Goal: Information Seeking & Learning: Learn about a topic

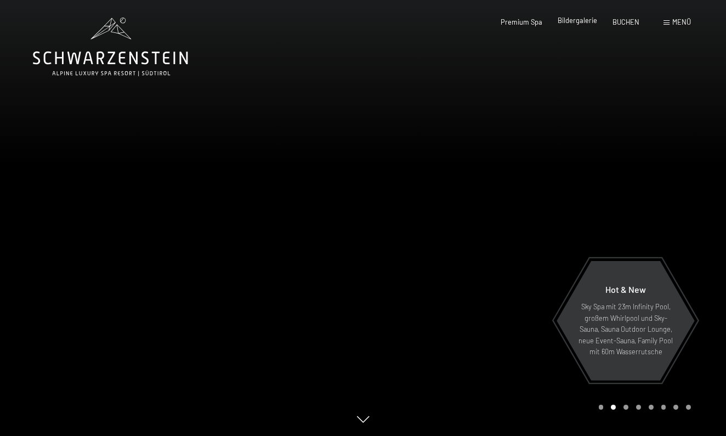
click at [573, 20] on span "Bildergalerie" at bounding box center [576, 20] width 39 height 9
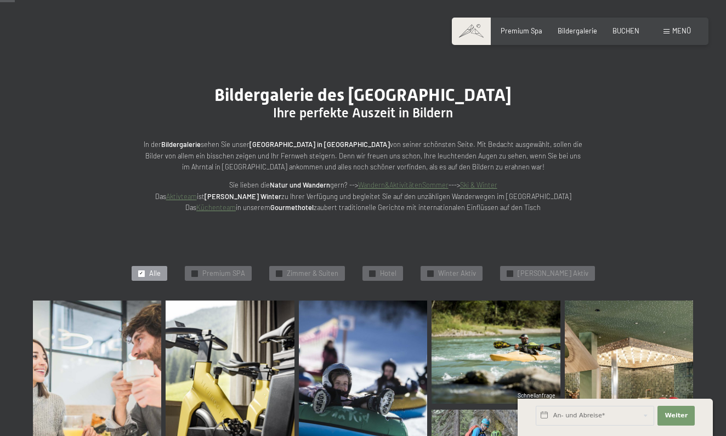
scroll to position [18, 0]
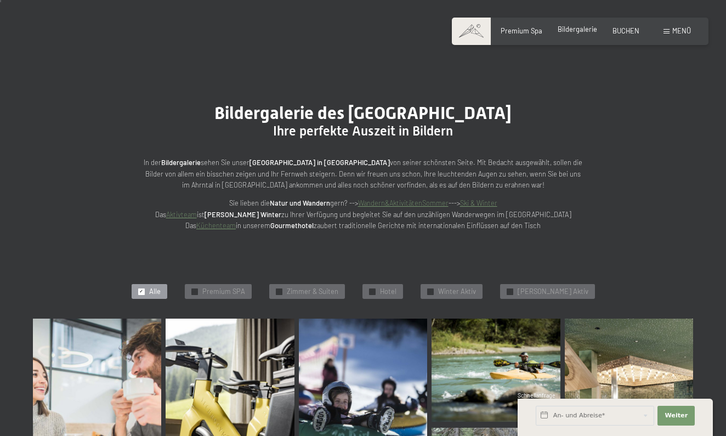
click at [576, 32] on span "Bildergalerie" at bounding box center [576, 29] width 39 height 9
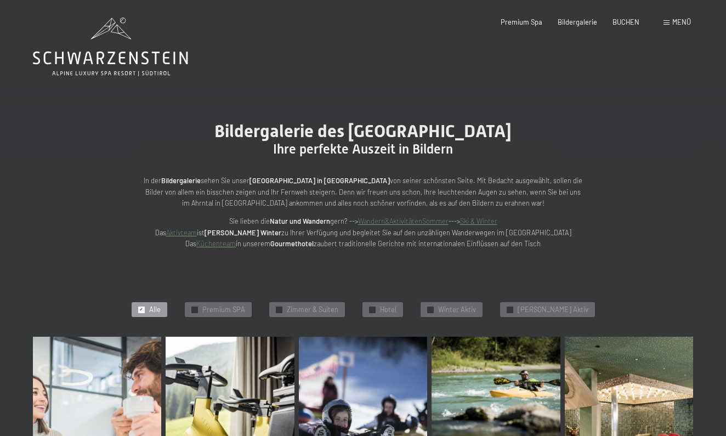
click at [140, 374] on img at bounding box center [97, 432] width 128 height 193
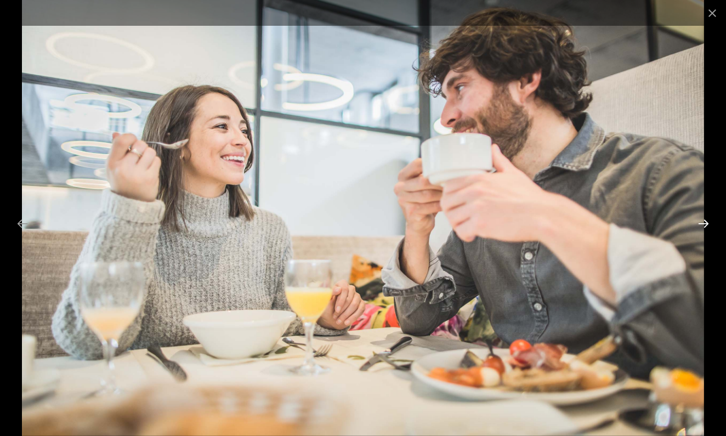
click at [706, 225] on button "Next slide" at bounding box center [703, 223] width 23 height 21
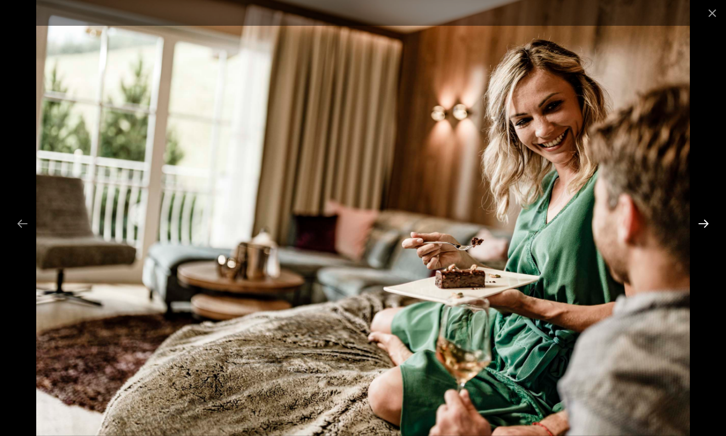
click at [706, 225] on button "Next slide" at bounding box center [703, 223] width 23 height 21
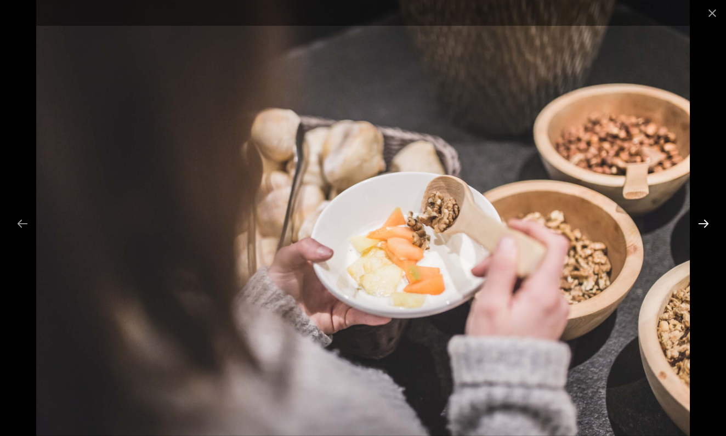
click at [706, 225] on button "Next slide" at bounding box center [703, 223] width 23 height 21
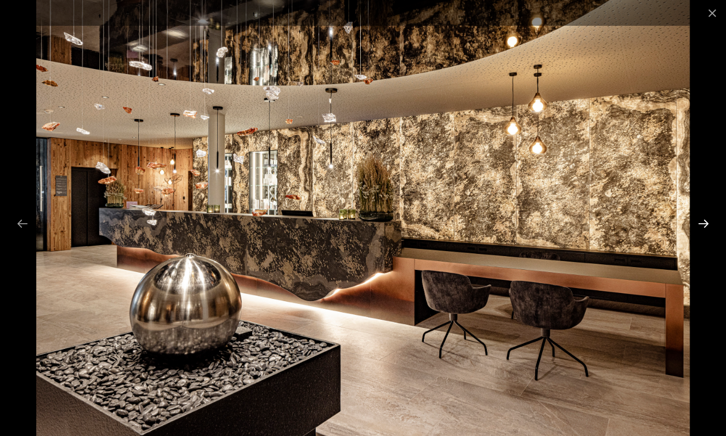
click at [706, 225] on button "Next slide" at bounding box center [703, 223] width 23 height 21
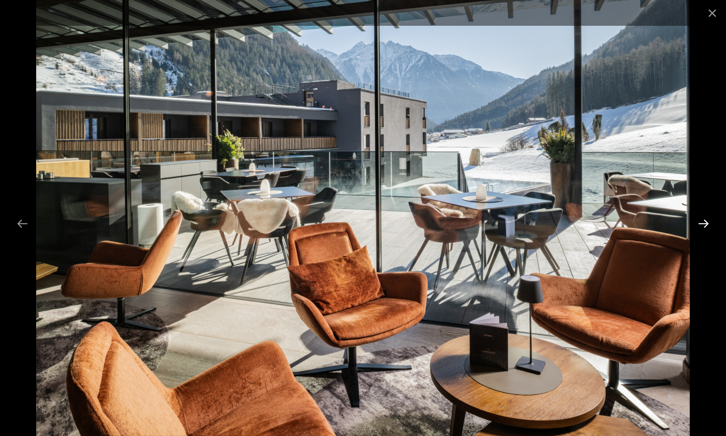
click at [706, 225] on button "Next slide" at bounding box center [703, 223] width 23 height 21
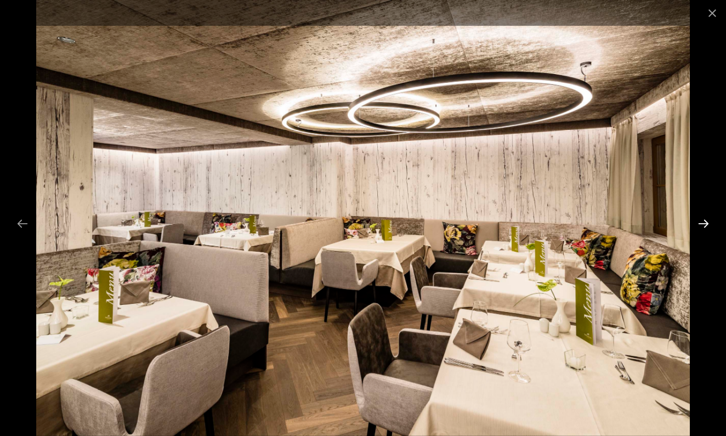
click at [706, 225] on button "Next slide" at bounding box center [703, 223] width 23 height 21
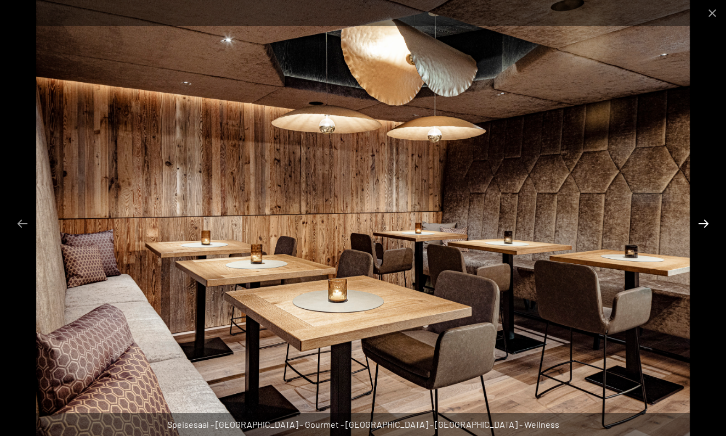
click at [706, 225] on button "Next slide" at bounding box center [703, 223] width 23 height 21
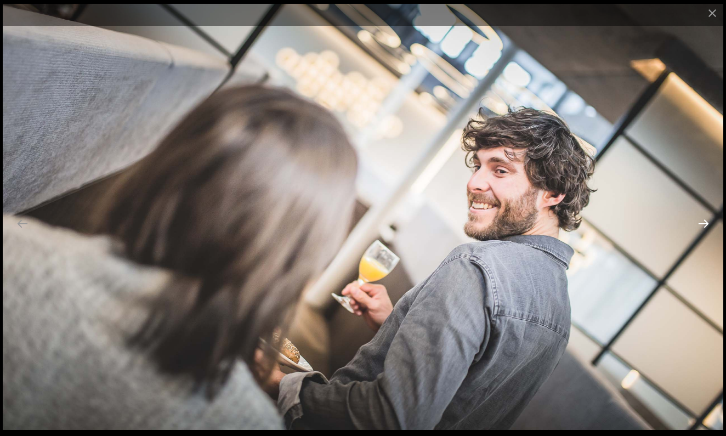
click at [706, 225] on button "Next slide" at bounding box center [703, 223] width 23 height 21
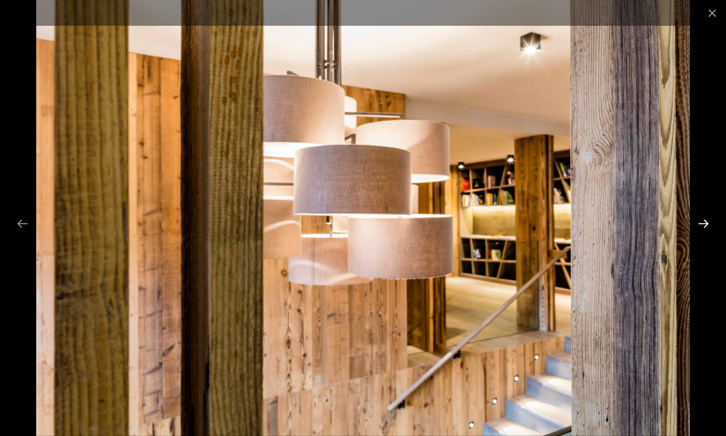
click at [706, 224] on button "Next slide" at bounding box center [703, 223] width 23 height 21
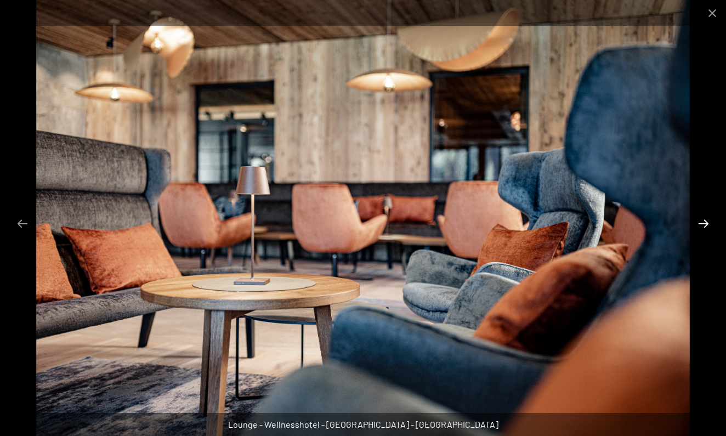
click at [706, 224] on button "Next slide" at bounding box center [703, 223] width 23 height 21
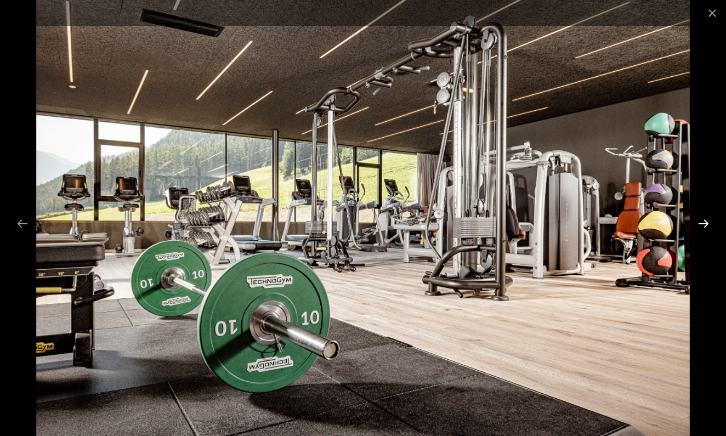
click at [706, 224] on button "Next slide" at bounding box center [703, 223] width 23 height 21
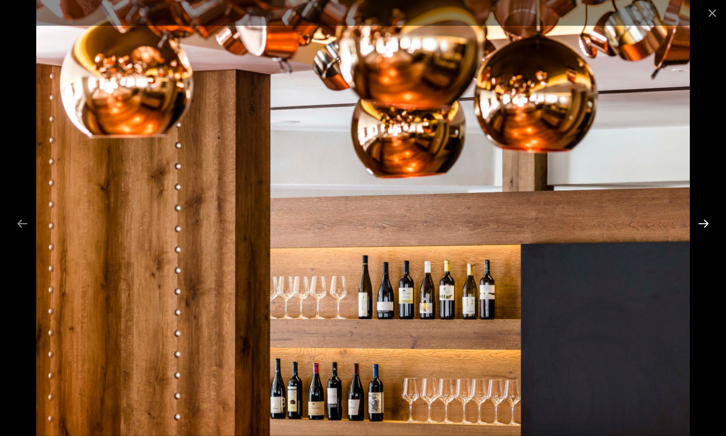
click at [706, 224] on button "Next slide" at bounding box center [703, 223] width 23 height 21
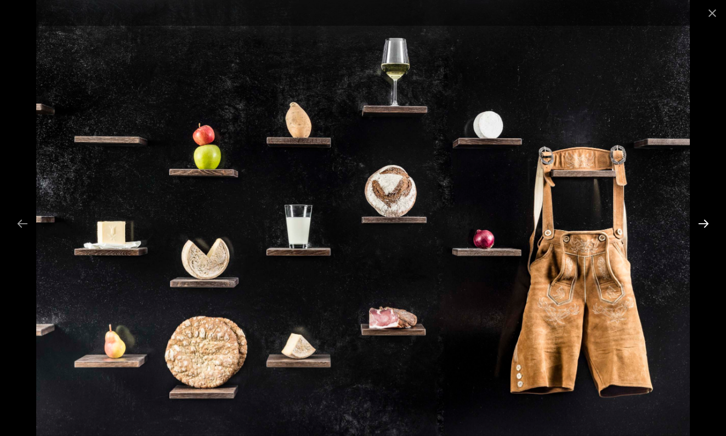
click at [706, 224] on button "Next slide" at bounding box center [703, 223] width 23 height 21
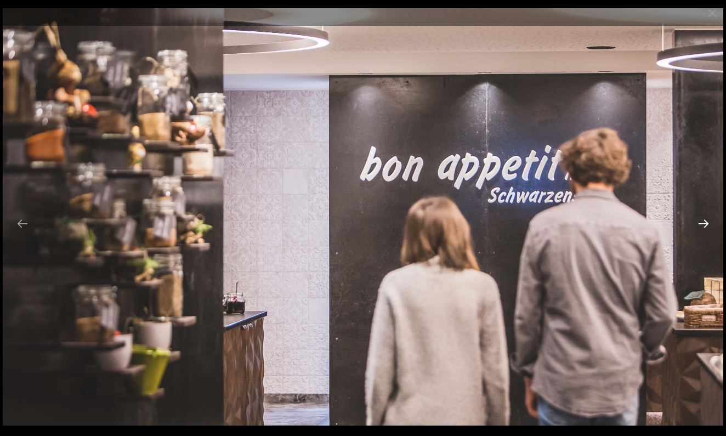
click at [706, 224] on button "Next slide" at bounding box center [703, 223] width 23 height 21
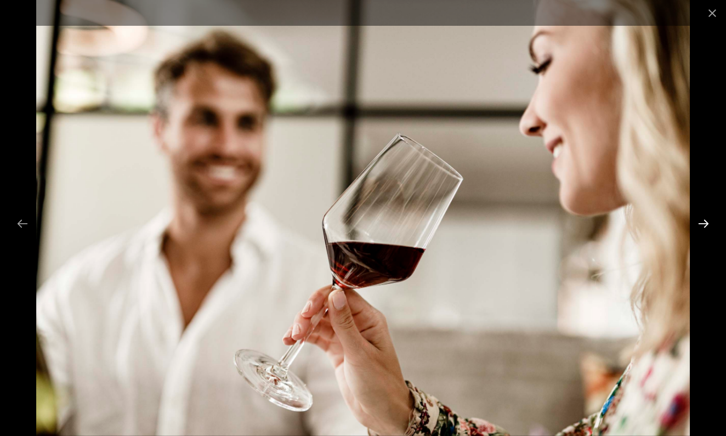
click at [706, 224] on button "Next slide" at bounding box center [703, 223] width 23 height 21
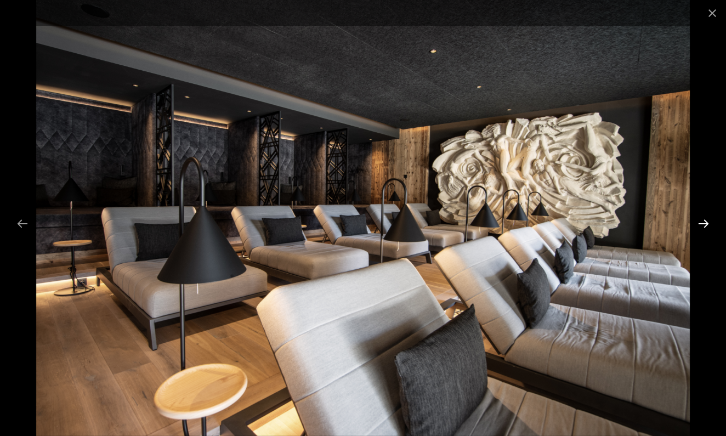
click at [706, 224] on button "Next slide" at bounding box center [703, 223] width 23 height 21
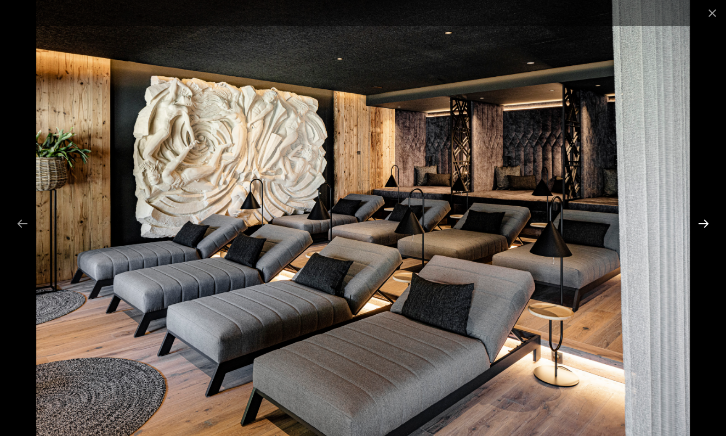
click at [706, 224] on button "Next slide" at bounding box center [703, 223] width 23 height 21
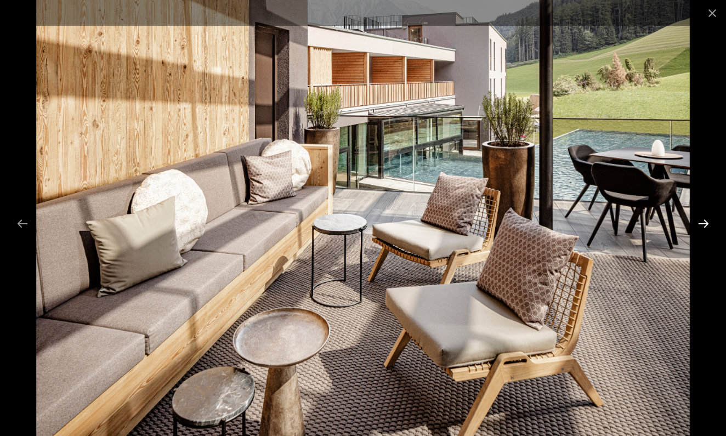
click at [706, 224] on button "Next slide" at bounding box center [703, 223] width 23 height 21
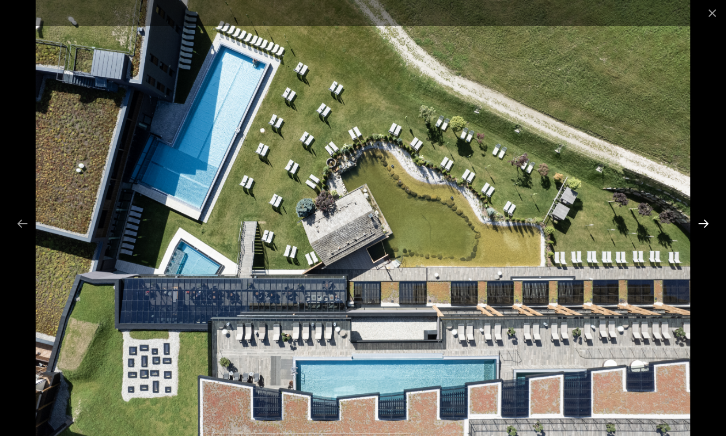
click at [706, 224] on button "Next slide" at bounding box center [703, 223] width 23 height 21
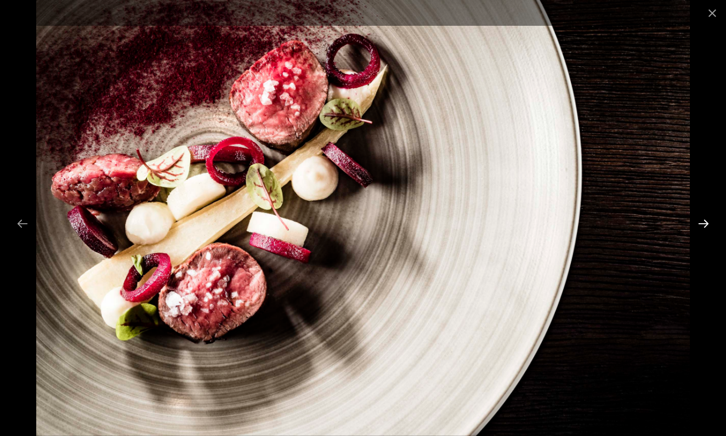
click at [706, 224] on button "Next slide" at bounding box center [703, 223] width 23 height 21
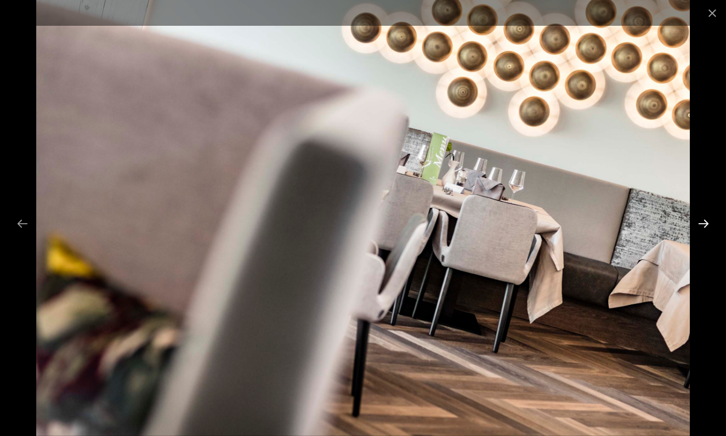
click at [706, 224] on button "Next slide" at bounding box center [703, 223] width 23 height 21
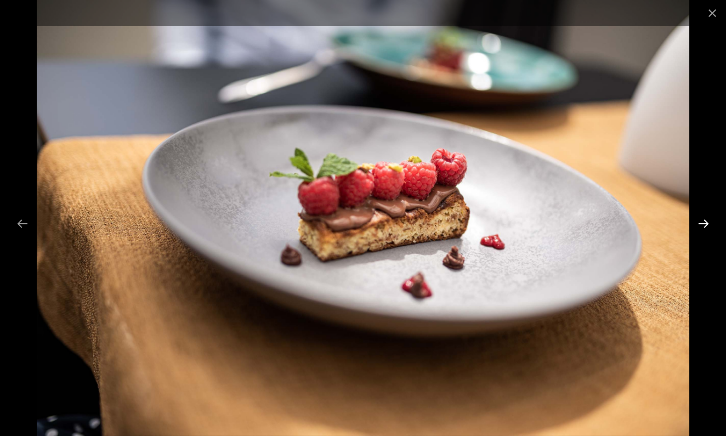
click at [706, 224] on button "Next slide" at bounding box center [703, 223] width 23 height 21
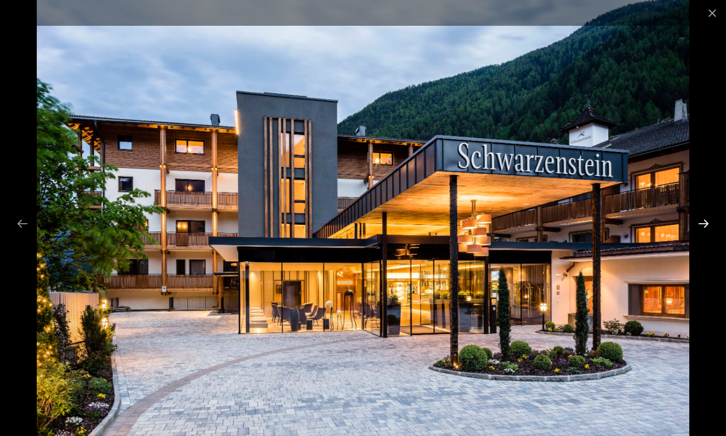
click at [706, 224] on button "Next slide" at bounding box center [703, 223] width 23 height 21
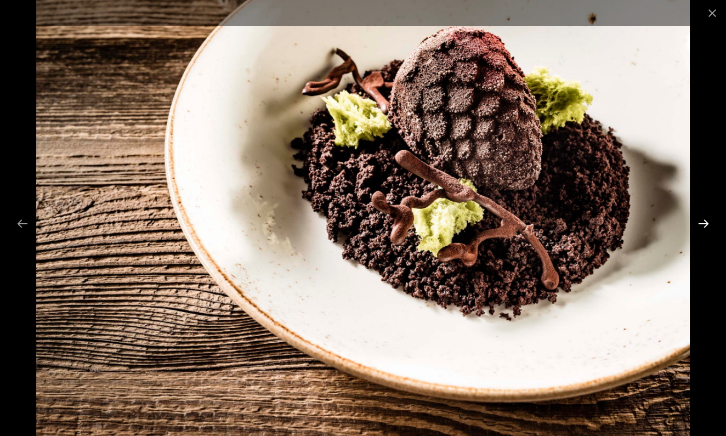
click at [706, 224] on button "Next slide" at bounding box center [703, 223] width 23 height 21
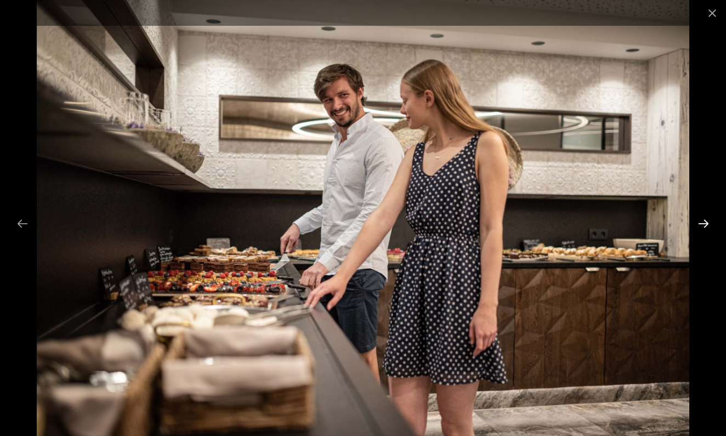
click at [706, 224] on button "Next slide" at bounding box center [703, 223] width 23 height 21
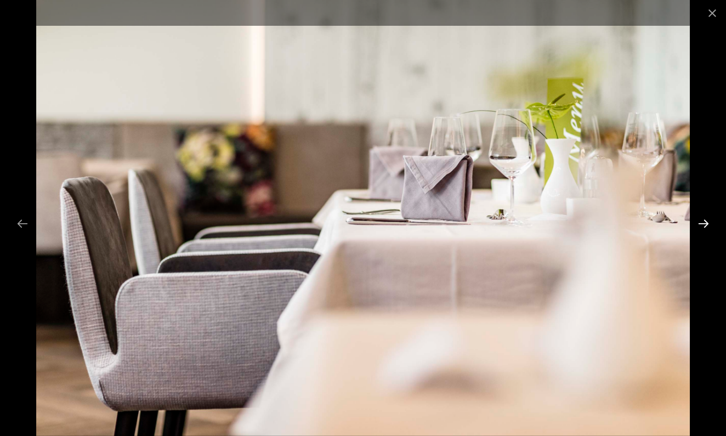
click at [706, 224] on button "Next slide" at bounding box center [703, 223] width 23 height 21
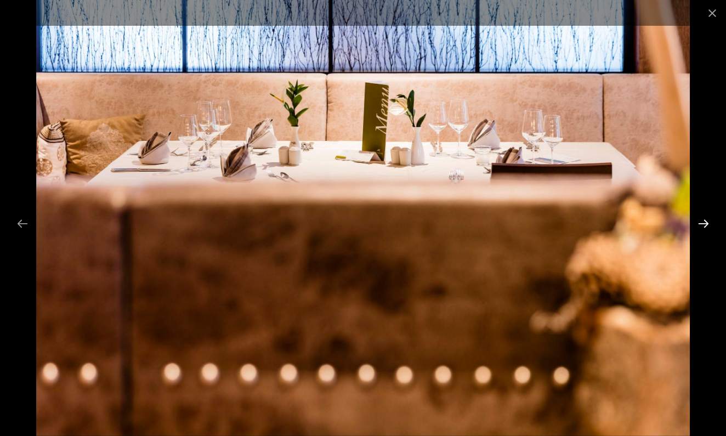
click at [706, 224] on button "Next slide" at bounding box center [703, 223] width 23 height 21
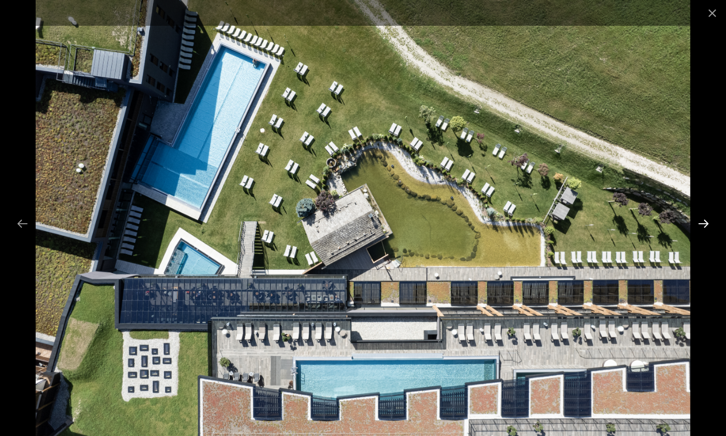
click at [706, 224] on button "Next slide" at bounding box center [703, 223] width 23 height 21
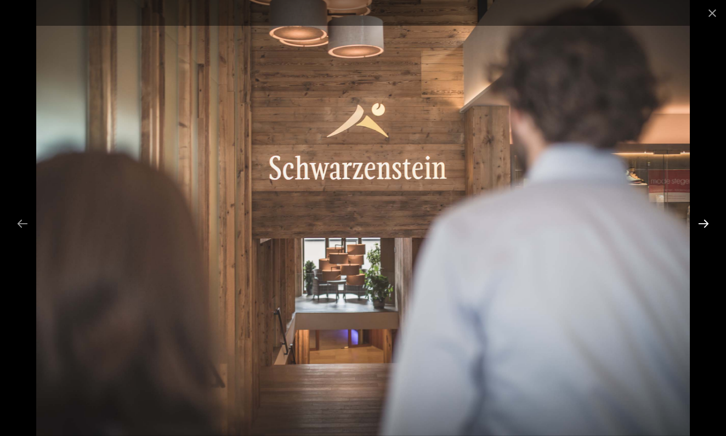
click at [706, 224] on button "Next slide" at bounding box center [703, 223] width 23 height 21
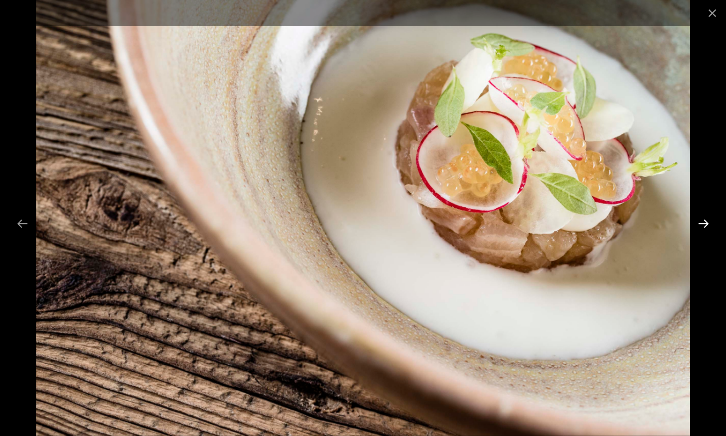
click at [706, 224] on button "Next slide" at bounding box center [703, 223] width 23 height 21
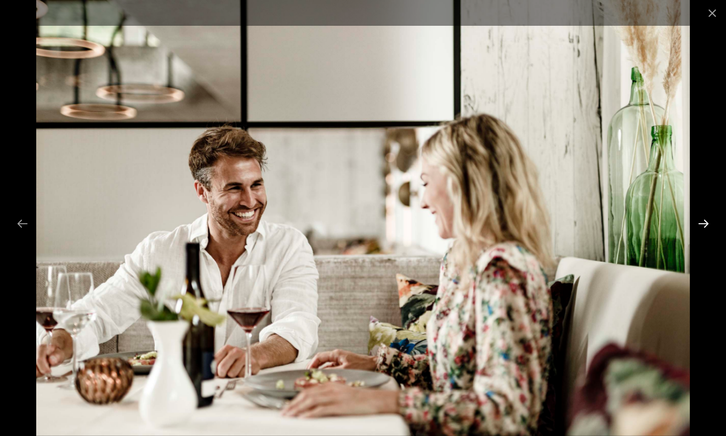
click at [706, 224] on button "Next slide" at bounding box center [703, 223] width 23 height 21
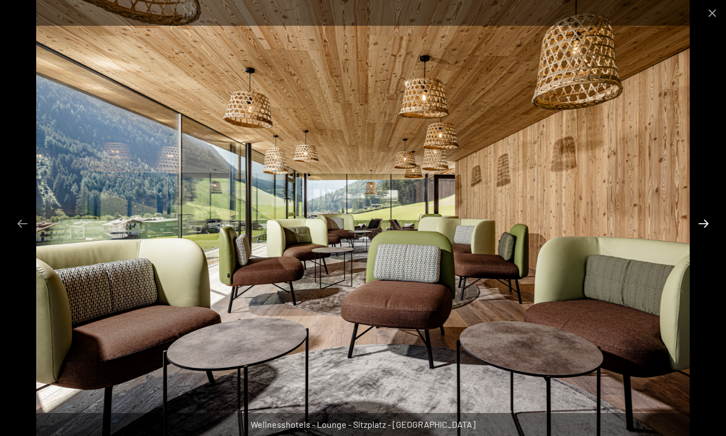
click at [706, 224] on button "Next slide" at bounding box center [703, 223] width 23 height 21
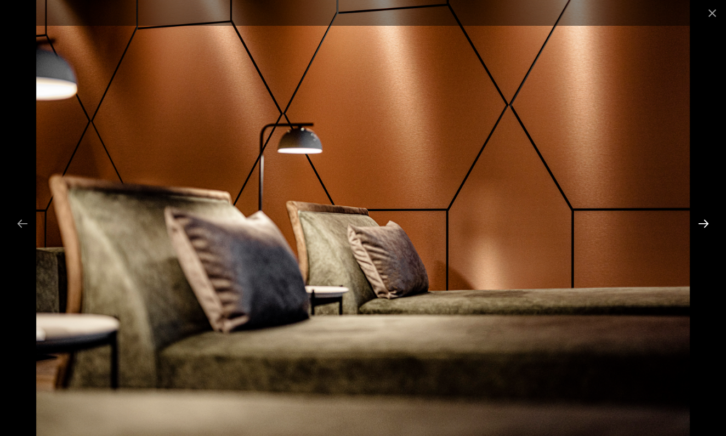
click at [706, 224] on button "Next slide" at bounding box center [703, 223] width 23 height 21
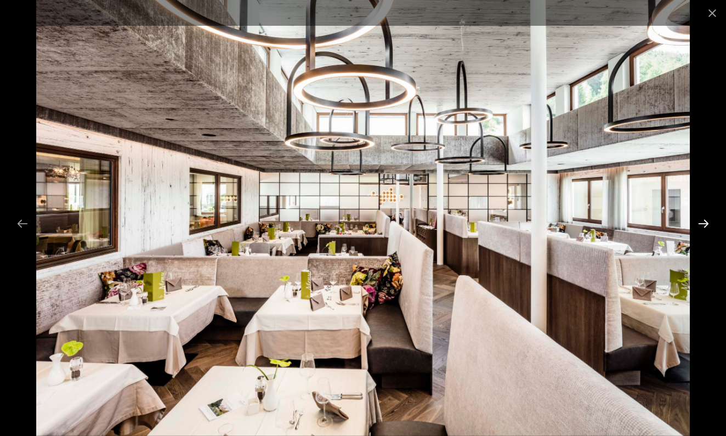
click at [706, 224] on button "Next slide" at bounding box center [703, 223] width 23 height 21
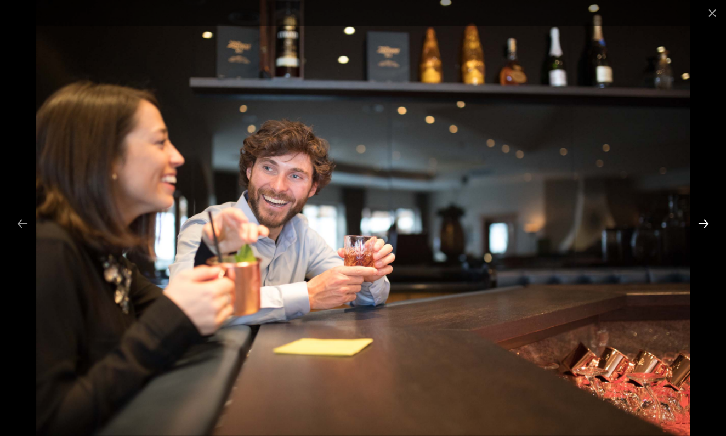
click at [706, 224] on button "Next slide" at bounding box center [703, 223] width 23 height 21
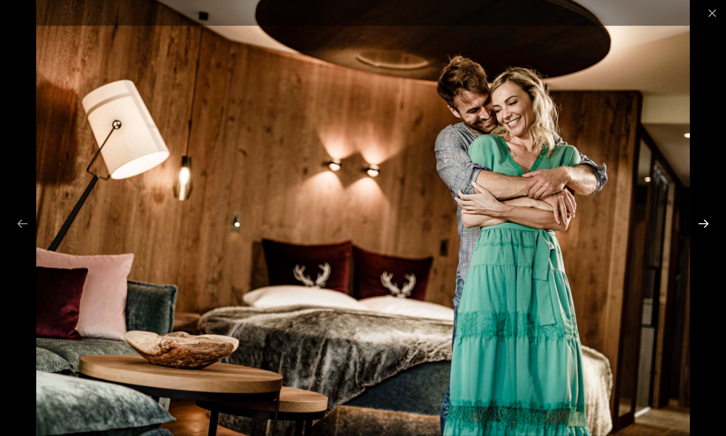
click at [706, 224] on button "Next slide" at bounding box center [703, 223] width 23 height 21
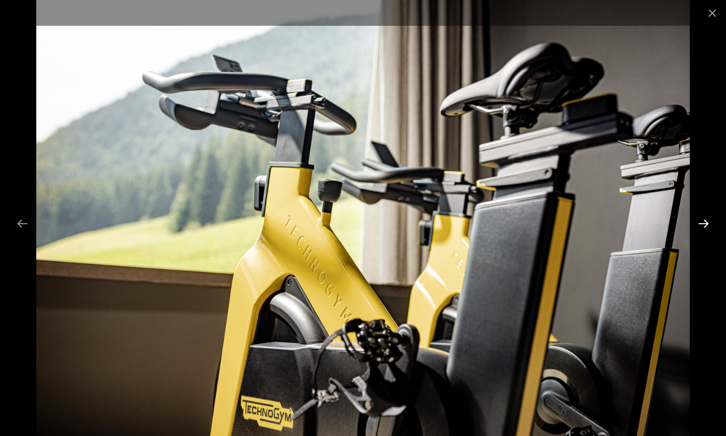
click at [706, 224] on button "Next slide" at bounding box center [703, 223] width 23 height 21
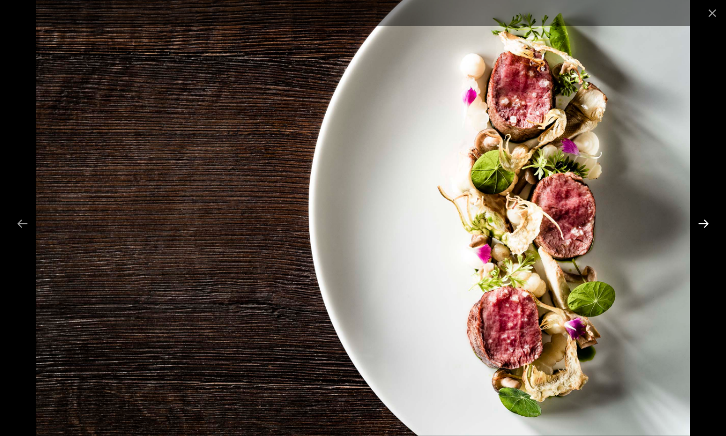
click at [706, 224] on button "Next slide" at bounding box center [703, 223] width 23 height 21
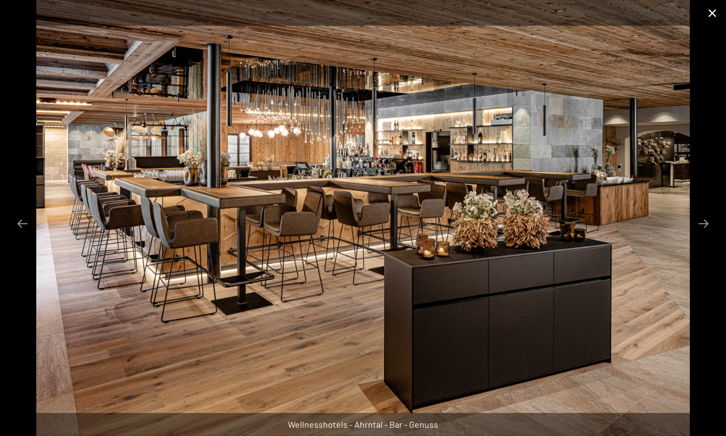
click at [707, 13] on button "Close gallery" at bounding box center [711, 13] width 27 height 26
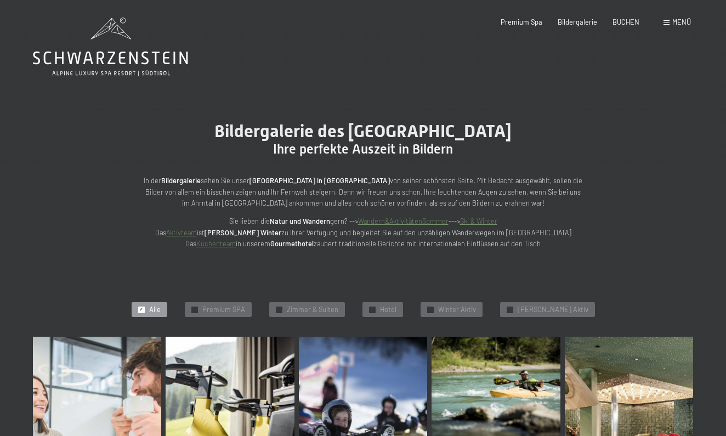
click at [678, 20] on span "Menü" at bounding box center [681, 22] width 19 height 9
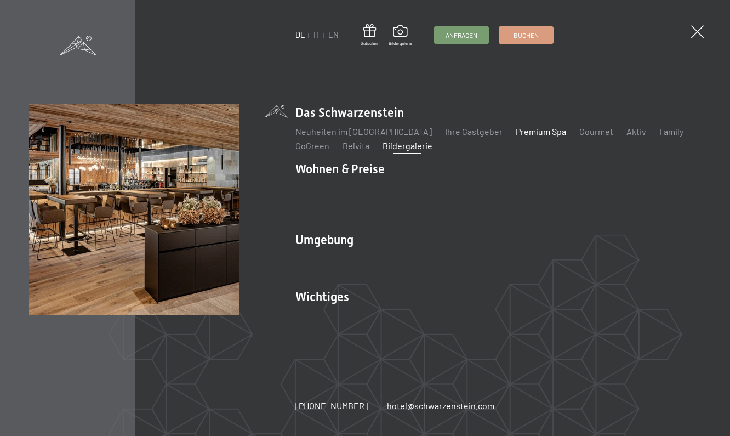
click at [530, 136] on link "Premium Spa" at bounding box center [541, 131] width 50 height 10
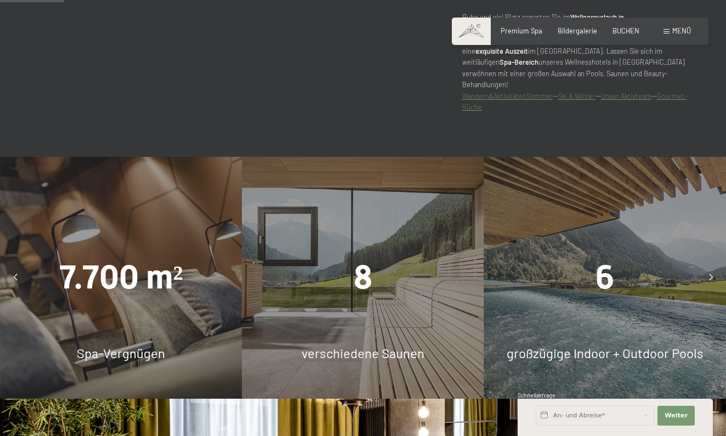
scroll to position [563, 0]
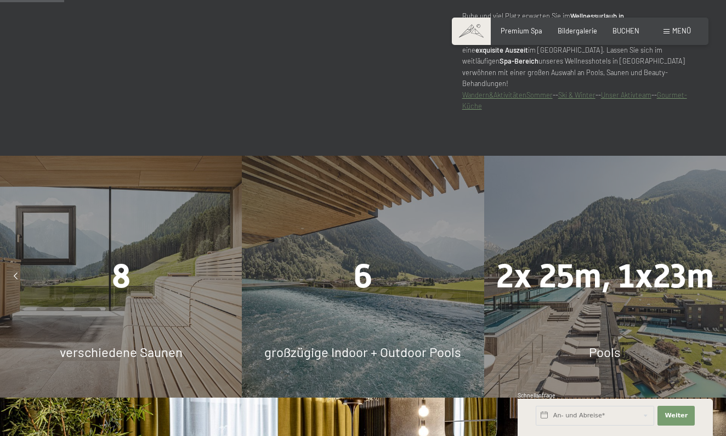
click at [352, 297] on div "6 großzügige Indoor + Outdoor Pools" at bounding box center [363, 277] width 242 height 242
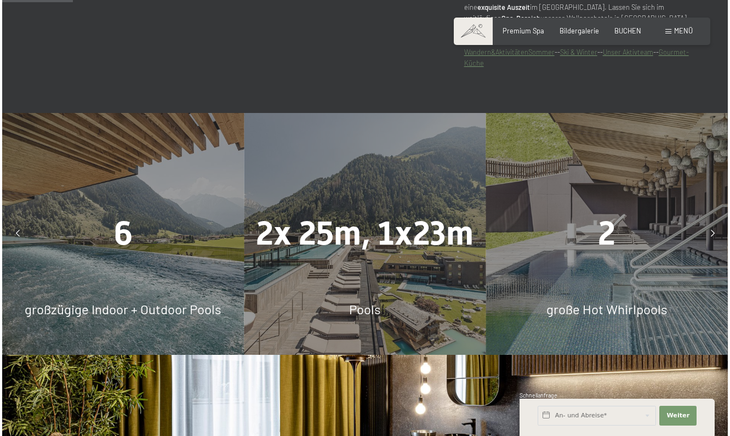
scroll to position [621, 0]
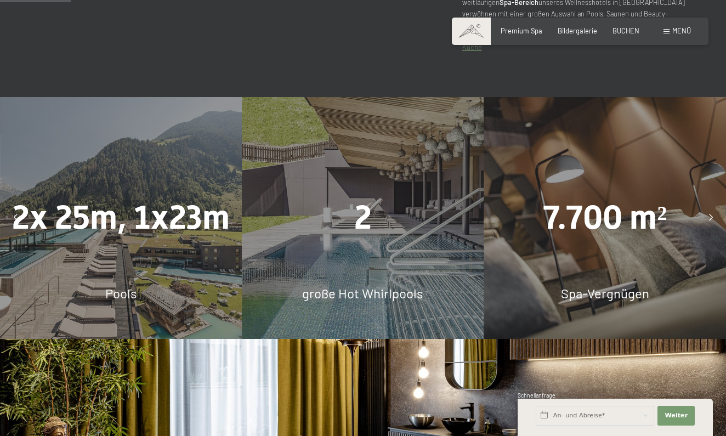
click at [383, 285] on span "große Hot Whirlpools" at bounding box center [362, 293] width 121 height 16
click at [378, 195] on div "2" at bounding box center [363, 218] width 242 height 47
click at [668, 33] on span at bounding box center [666, 31] width 6 height 5
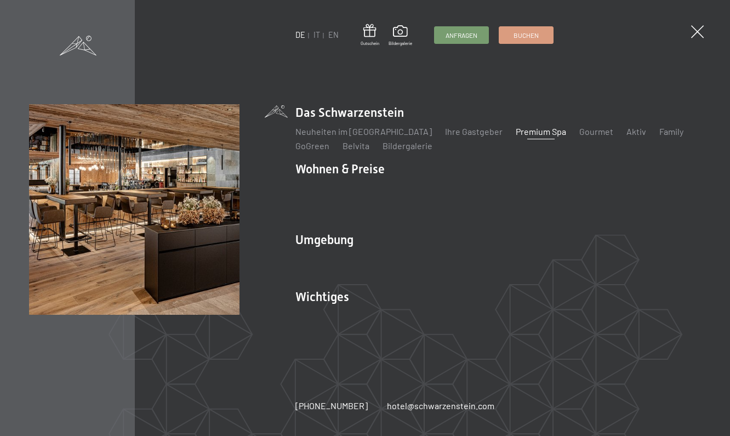
click at [516, 136] on link "Premium Spa" at bounding box center [541, 131] width 50 height 10
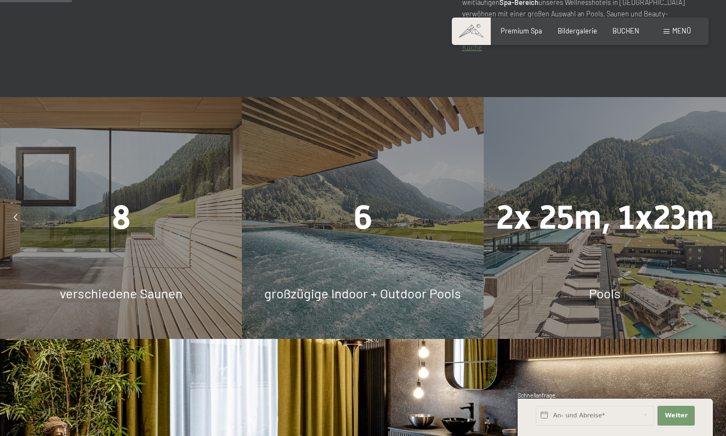
scroll to position [628, 0]
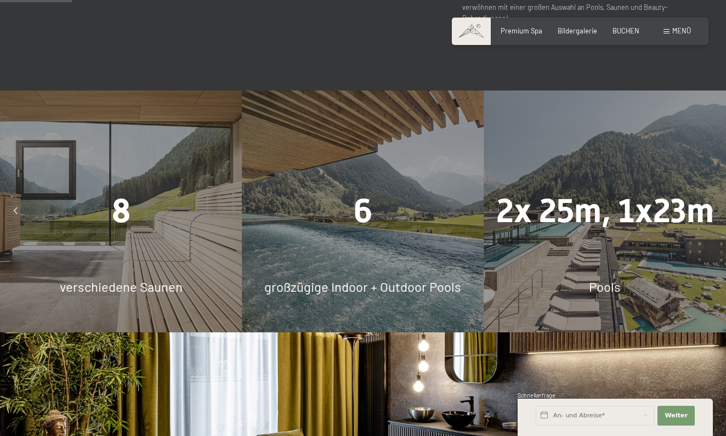
click at [345, 278] on span "großzügige Indoor + Outdoor Pools" at bounding box center [362, 286] width 197 height 16
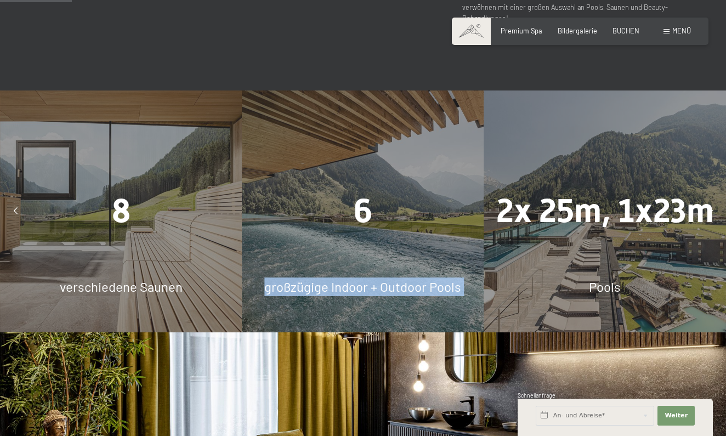
click at [345, 278] on span "großzügige Indoor + Outdoor Pools" at bounding box center [362, 286] width 197 height 16
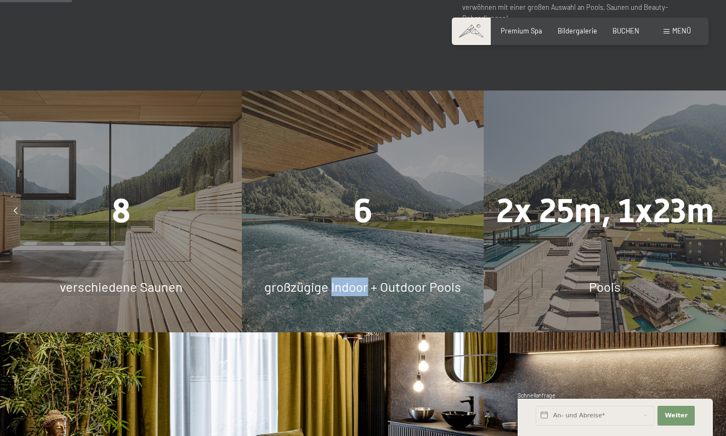
click at [345, 278] on span "großzügige Indoor + Outdoor Pools" at bounding box center [362, 286] width 197 height 16
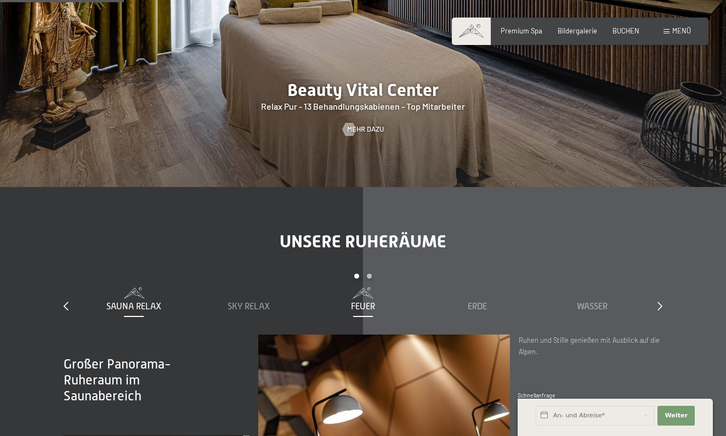
scroll to position [1084, 0]
click at [588, 301] on span "Wasser" at bounding box center [592, 306] width 31 height 10
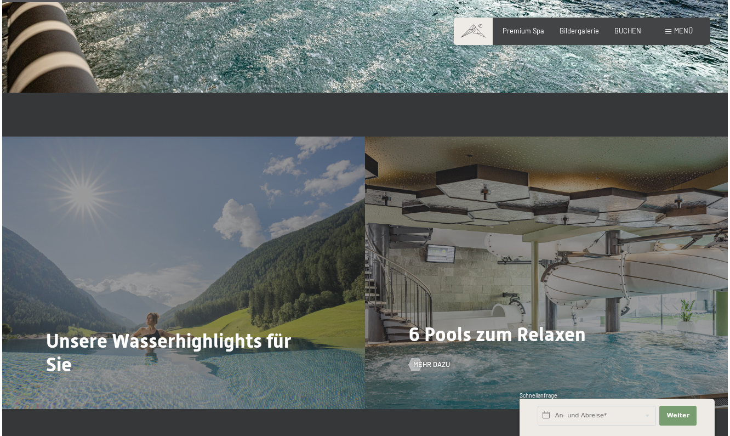
scroll to position [2073, 0]
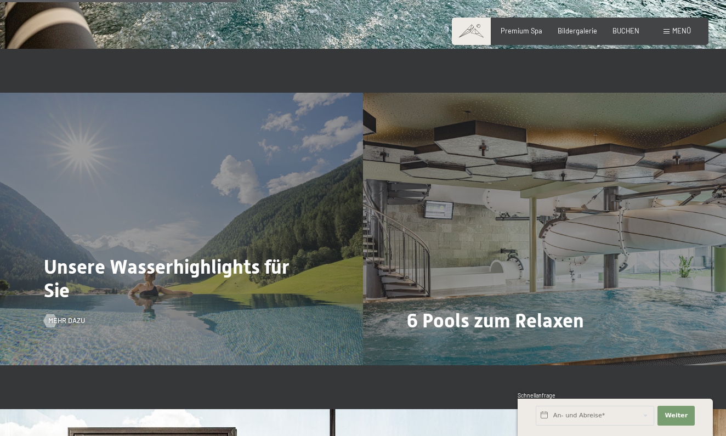
click at [269, 282] on span "Unsere Wasserhighlights für Sie" at bounding box center [167, 278] width 246 height 47
click at [69, 316] on span "Mehr dazu" at bounding box center [77, 321] width 37 height 10
